Goal: Task Accomplishment & Management: Manage account settings

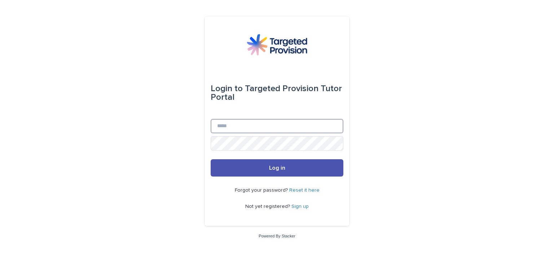
click at [235, 129] on input "Email" at bounding box center [277, 126] width 133 height 14
type input "**********"
click at [211, 159] on button "Log in" at bounding box center [277, 167] width 133 height 17
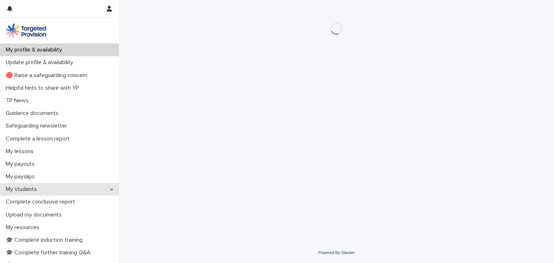
click at [33, 188] on p "My students" at bounding box center [23, 189] width 40 height 7
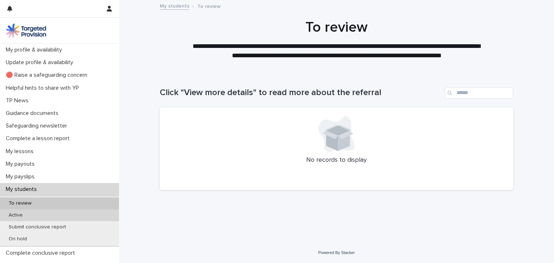
click at [32, 214] on div "Active" at bounding box center [59, 216] width 119 height 12
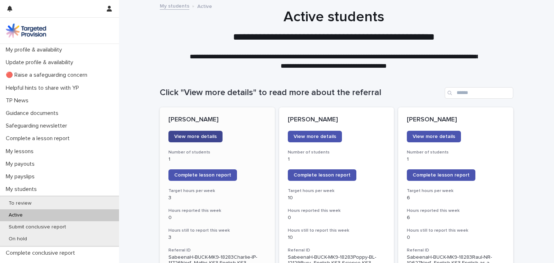
click at [189, 135] on span "View more details" at bounding box center [195, 136] width 43 height 5
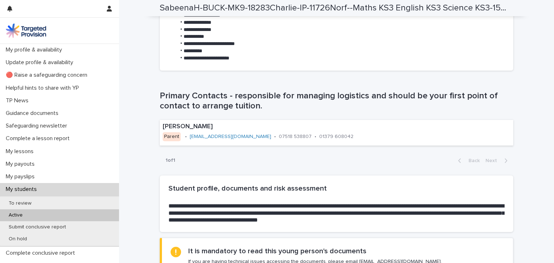
scroll to position [462, 0]
